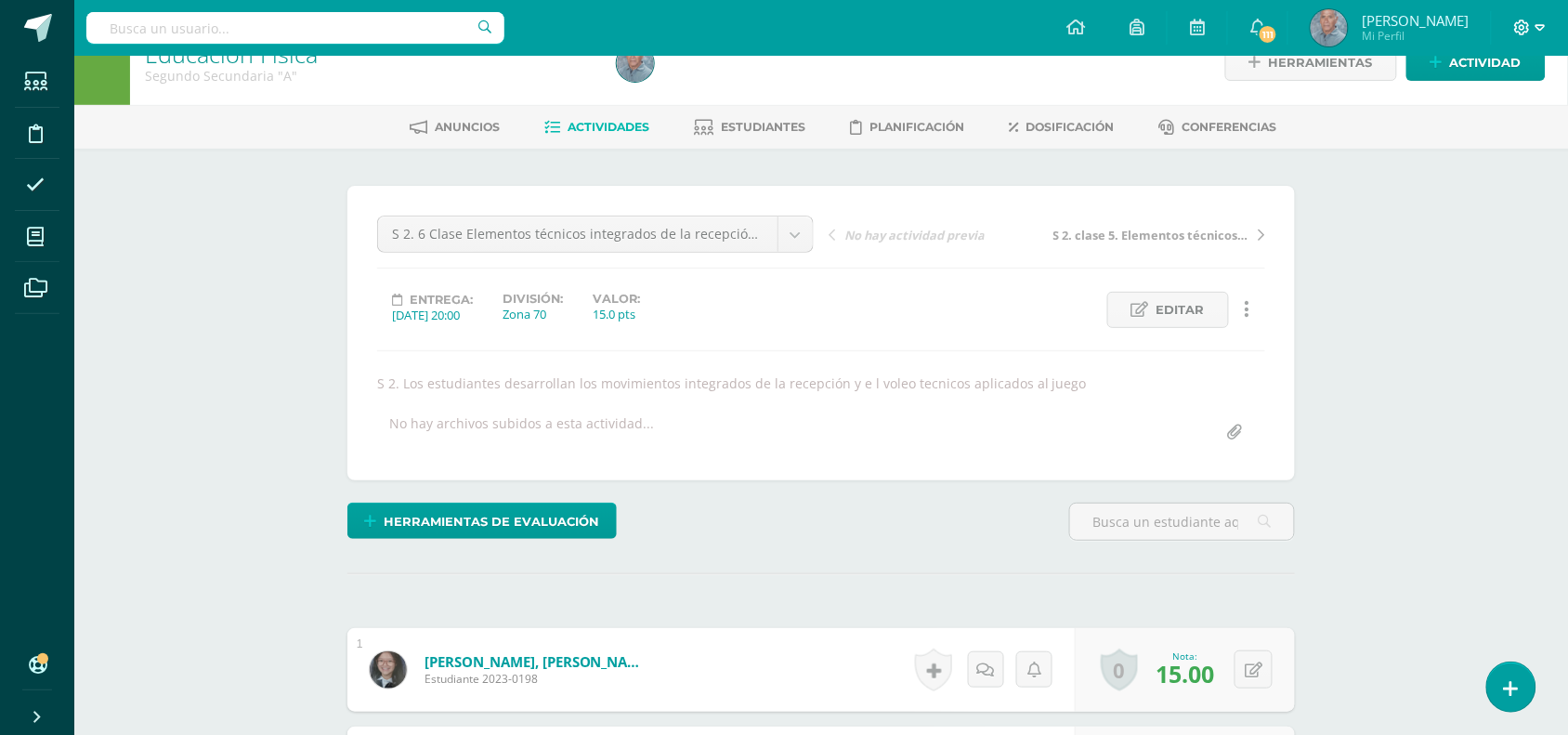
click at [1538, 23] on icon at bounding box center [1540, 27] width 11 height 16
click at [1489, 127] on span "Cerrar sesión" at bounding box center [1482, 127] width 83 height 17
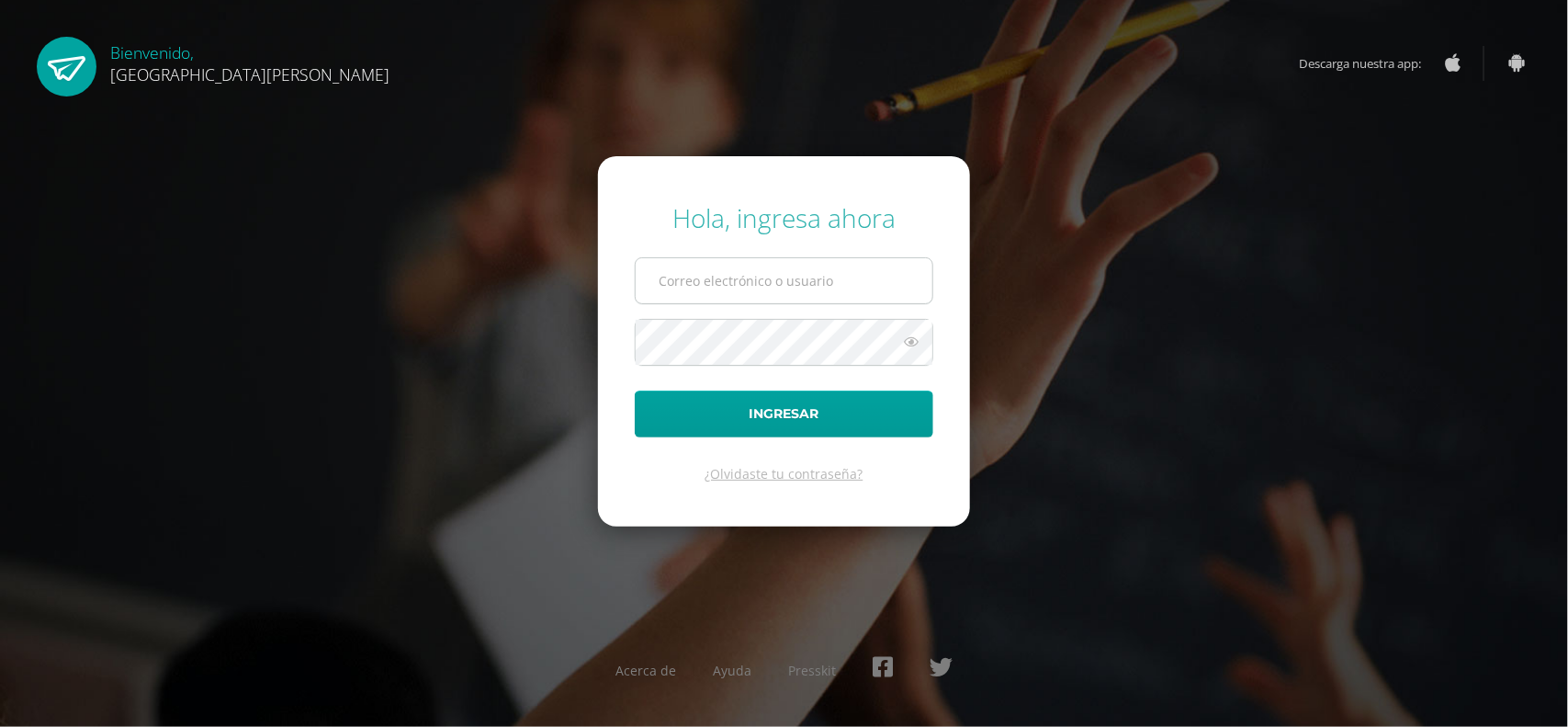
click at [649, 275] on input "text" at bounding box center [784, 281] width 297 height 45
type input "[EMAIL_ADDRESS][DOMAIN_NAME]"
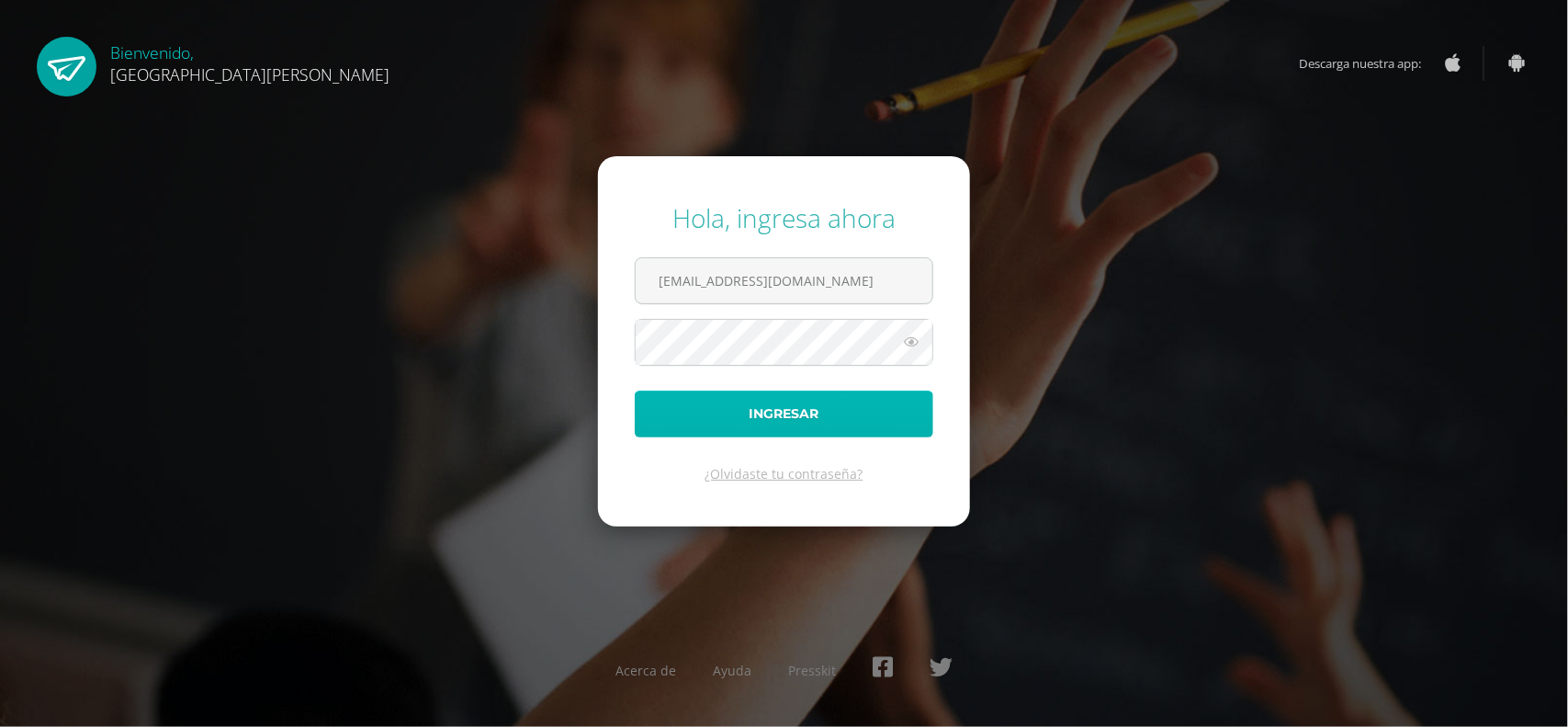
click at [746, 425] on button "Ingresar" at bounding box center [784, 415] width 299 height 47
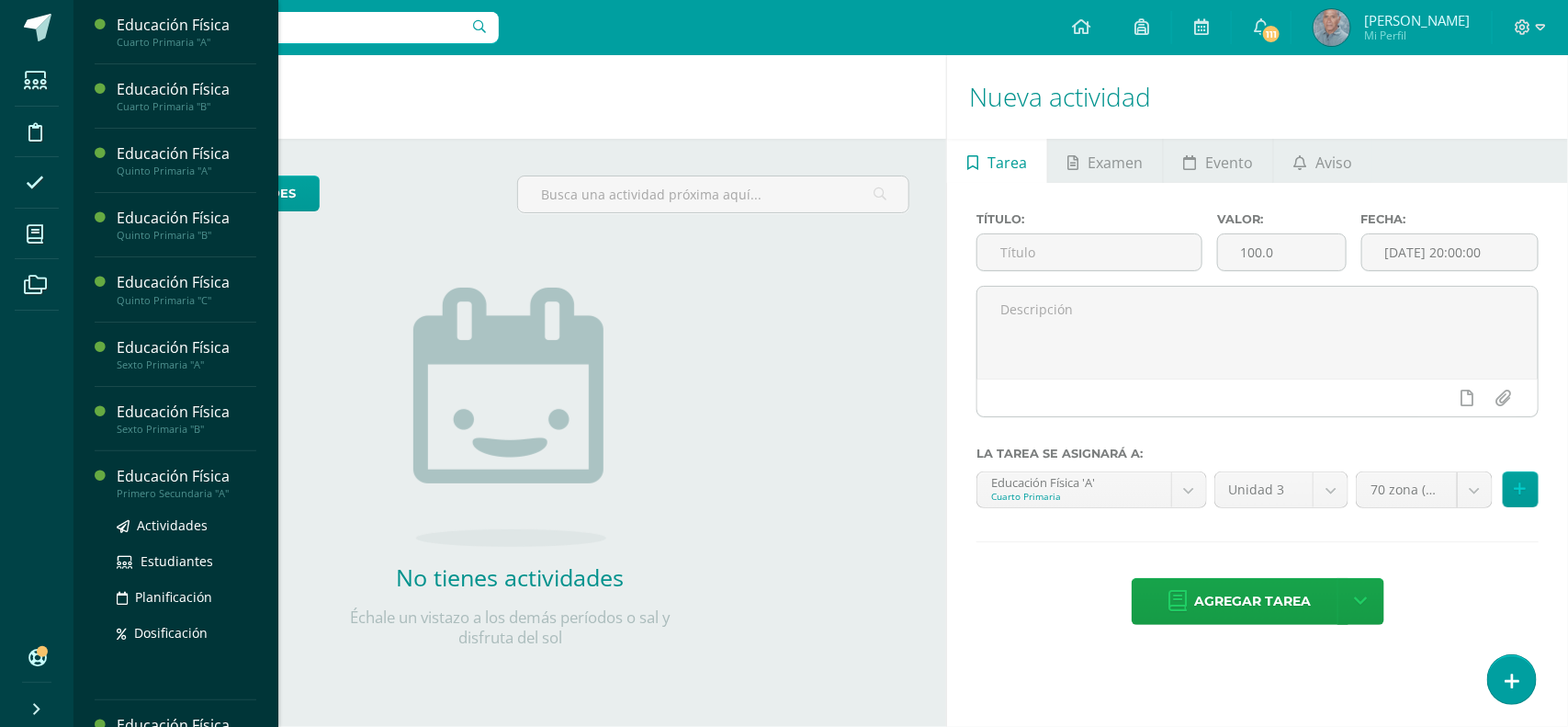
click at [174, 488] on div "Primero Secundaria "A"" at bounding box center [186, 494] width 140 height 13
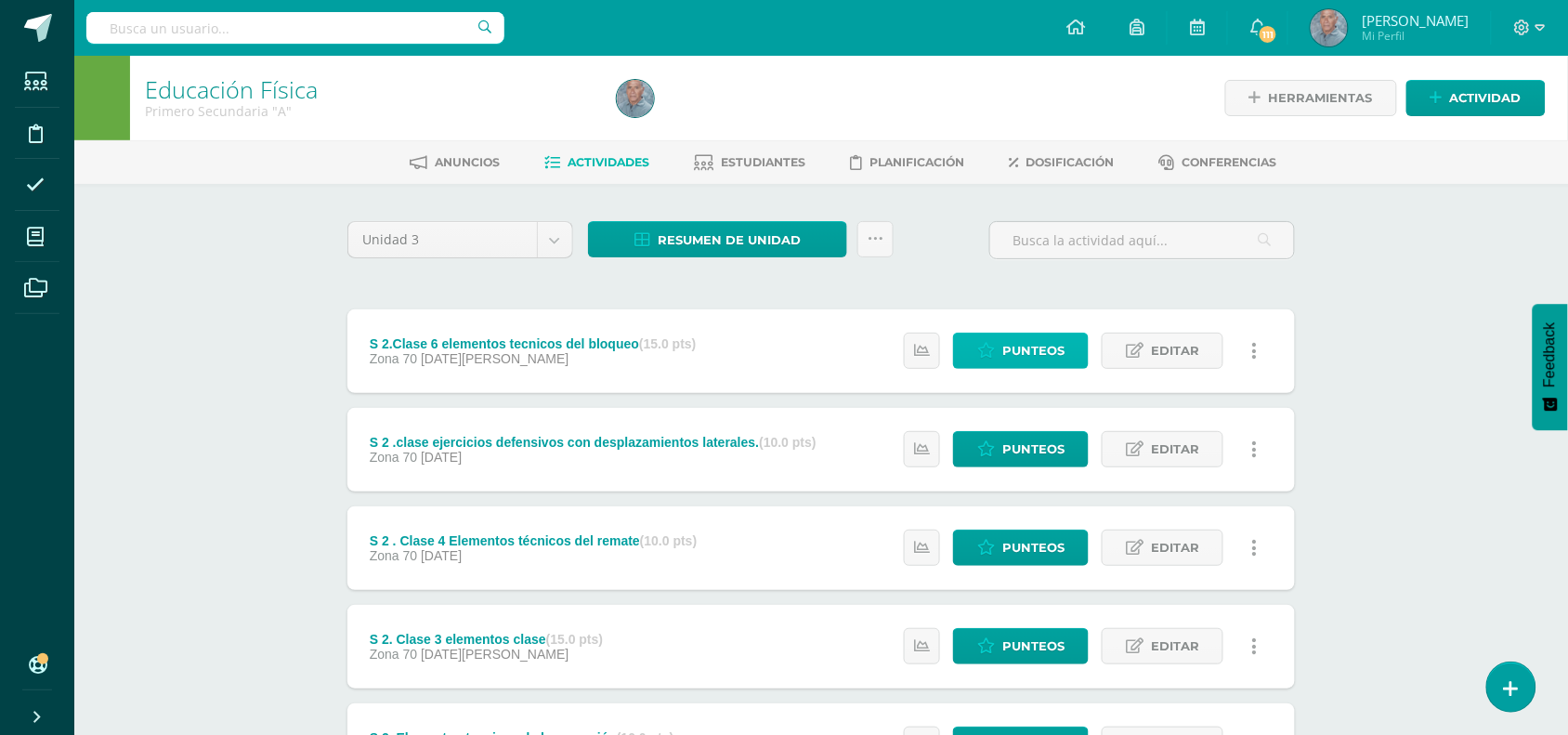
click at [1029, 356] on span "Punteos" at bounding box center [1032, 351] width 62 height 34
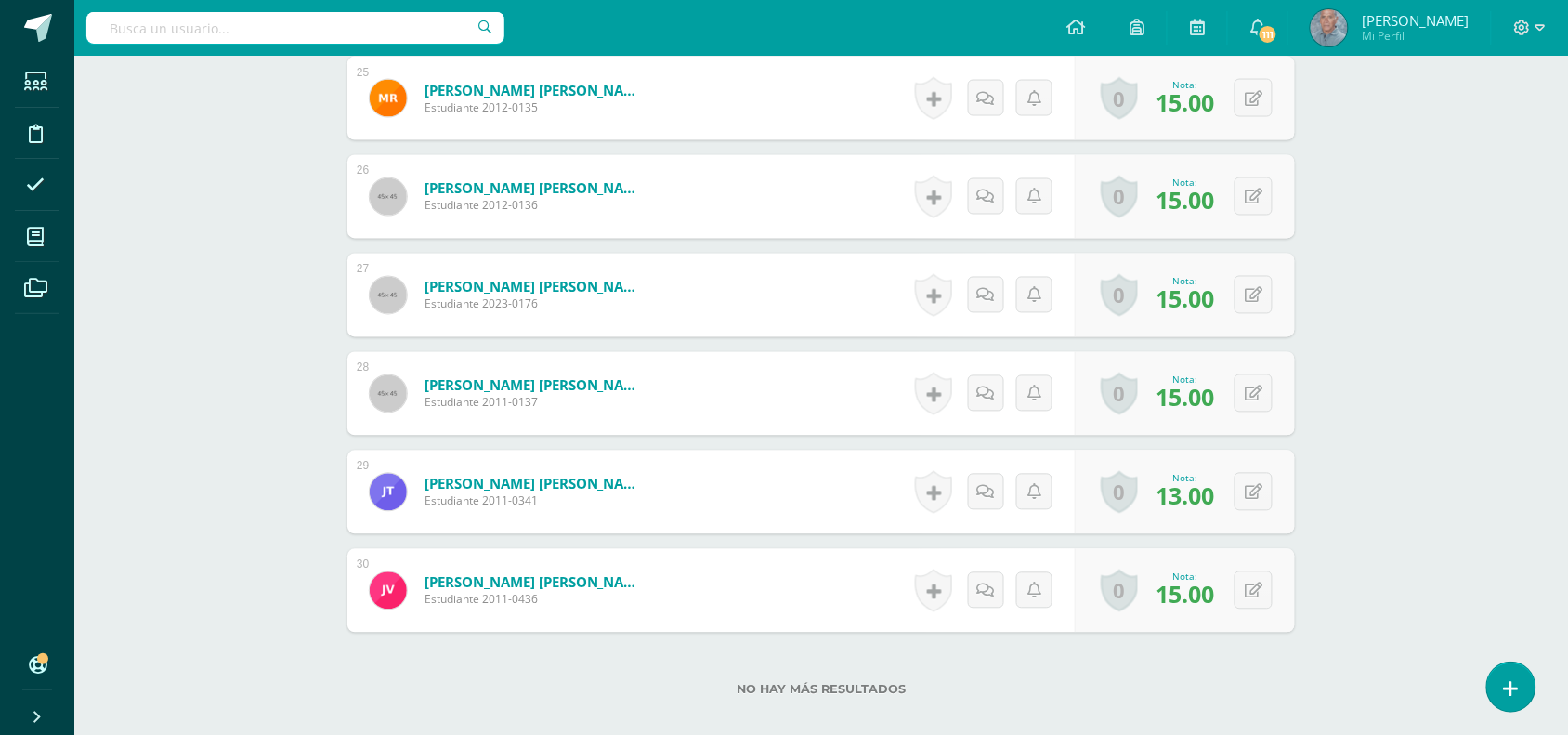
scroll to position [2990, 0]
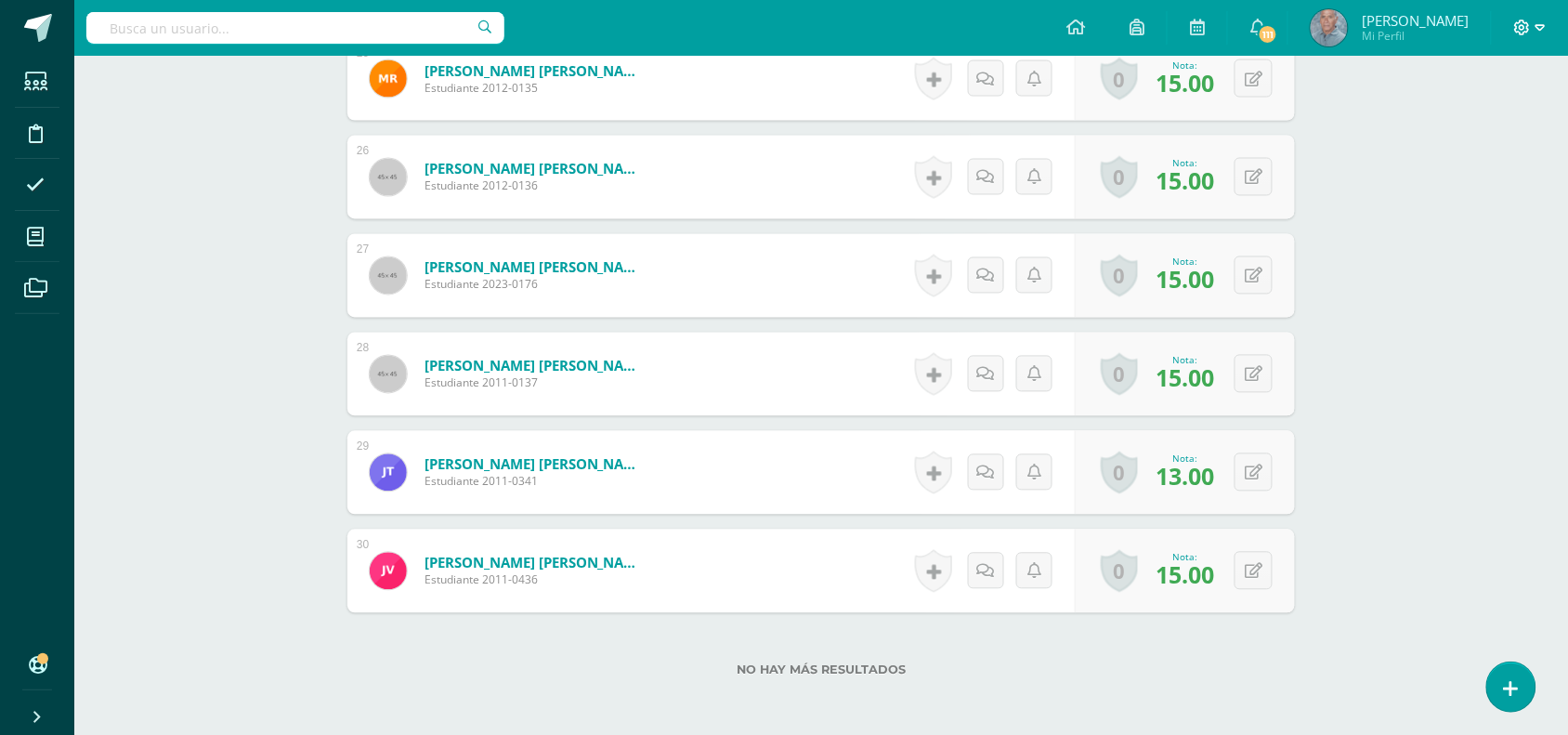
click at [1528, 28] on icon at bounding box center [1521, 27] width 16 height 16
click at [1473, 135] on span "Cerrar sesión" at bounding box center [1482, 127] width 83 height 17
